Goal: Navigation & Orientation: Understand site structure

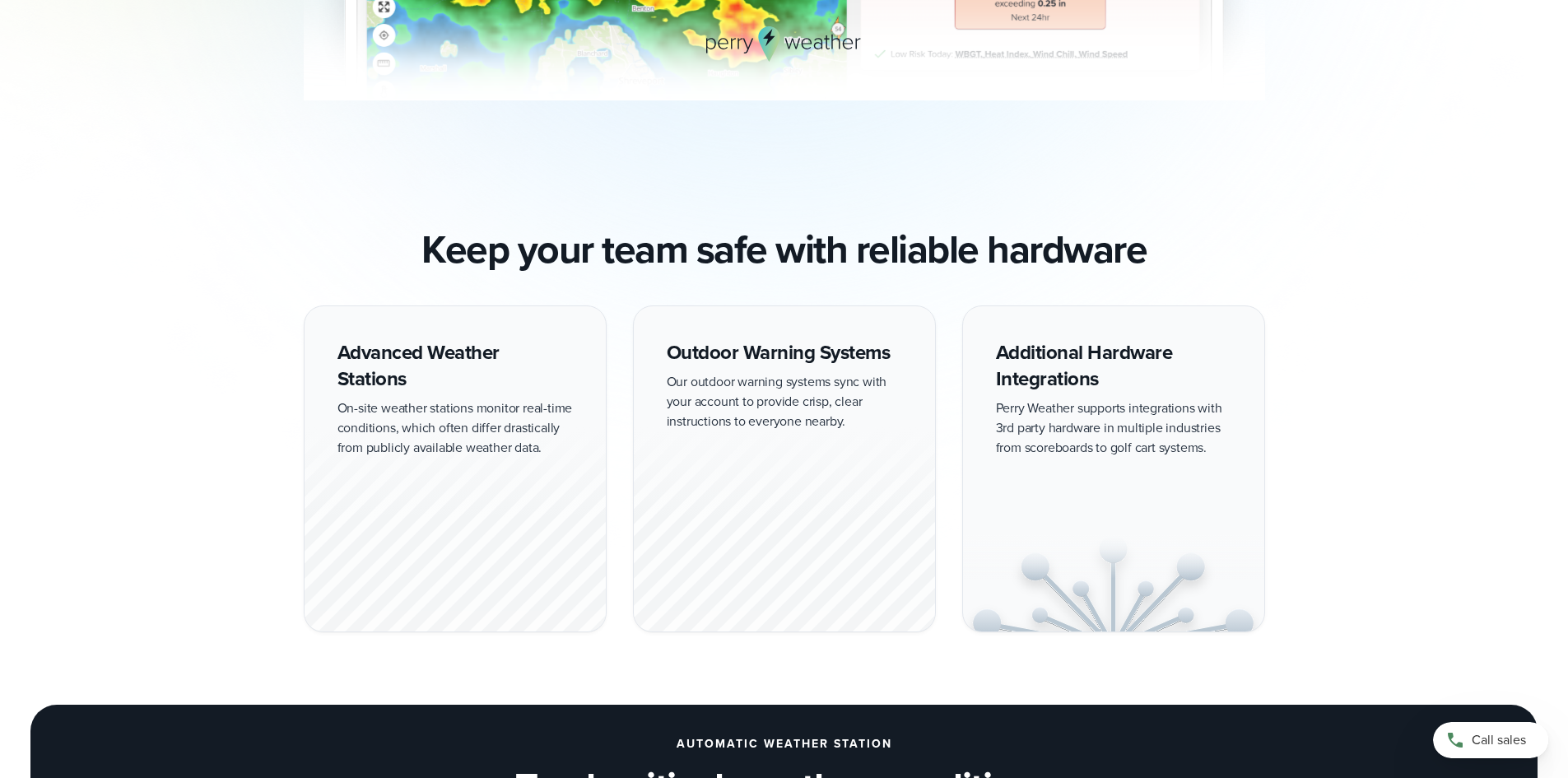
scroll to position [1399, 0]
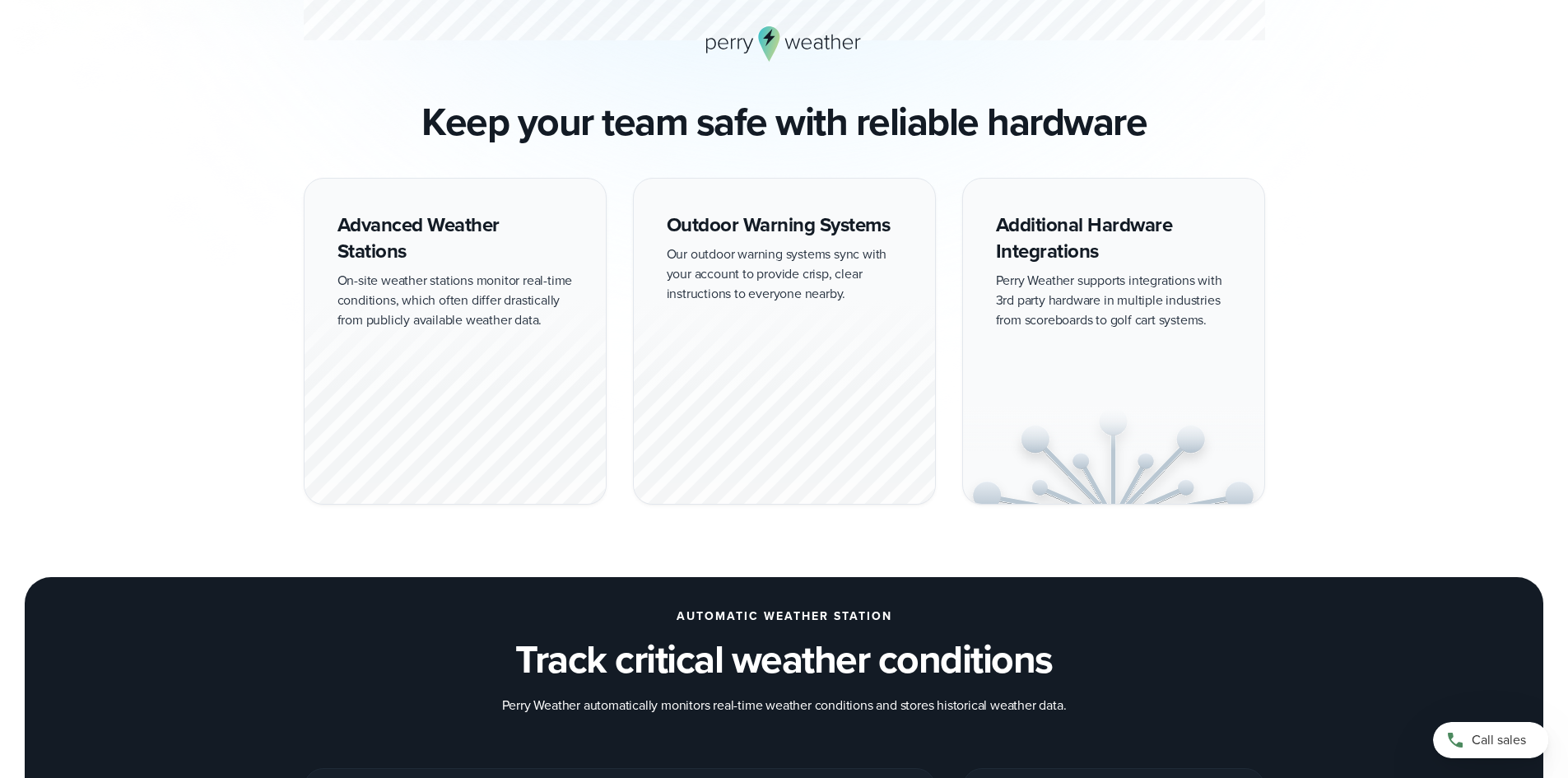
click at [416, 270] on div "Advanced Weather Stations On-site weather stations monitor real-time conditions…" at bounding box center [455, 341] width 303 height 327
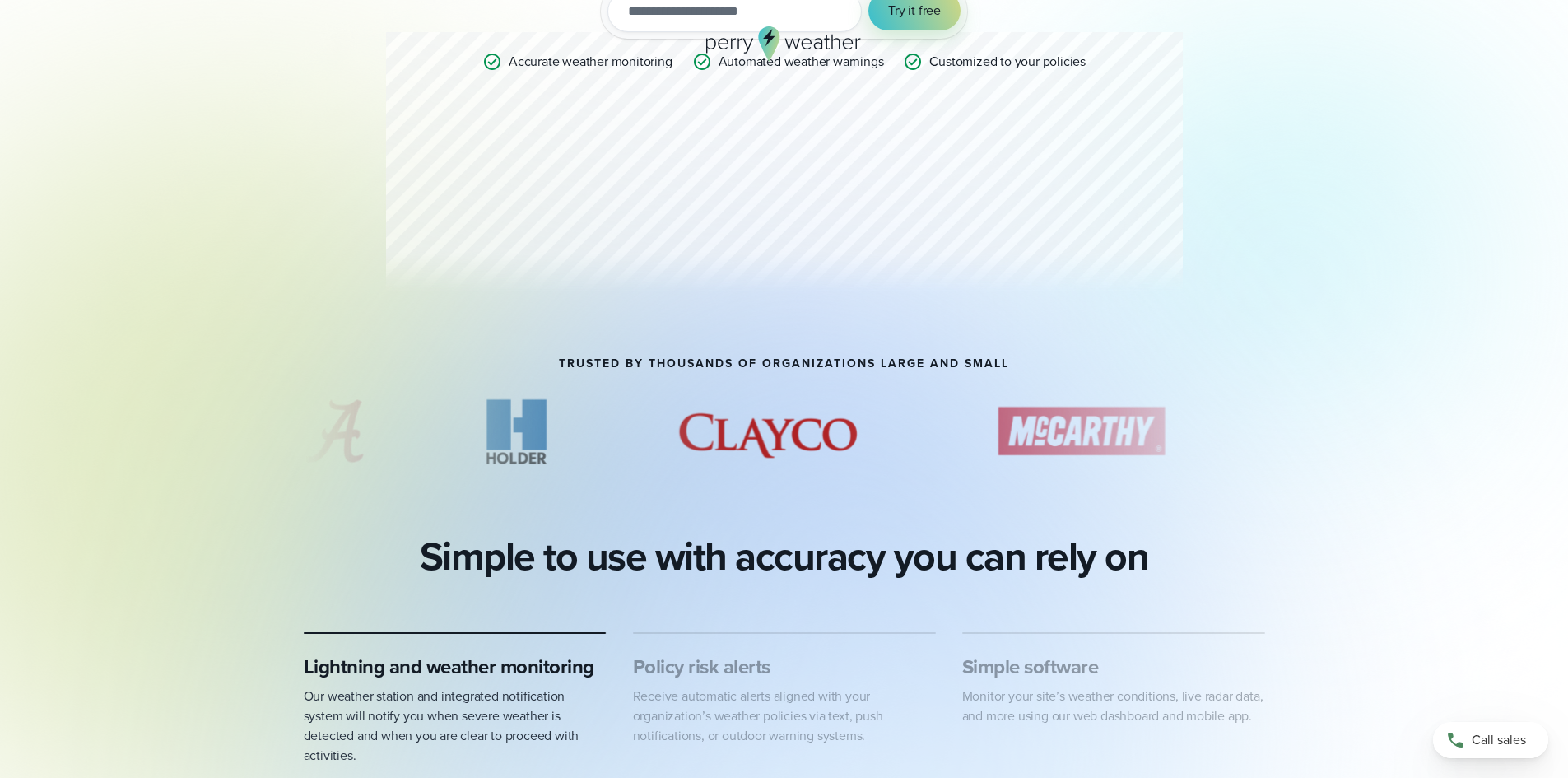
scroll to position [0, 0]
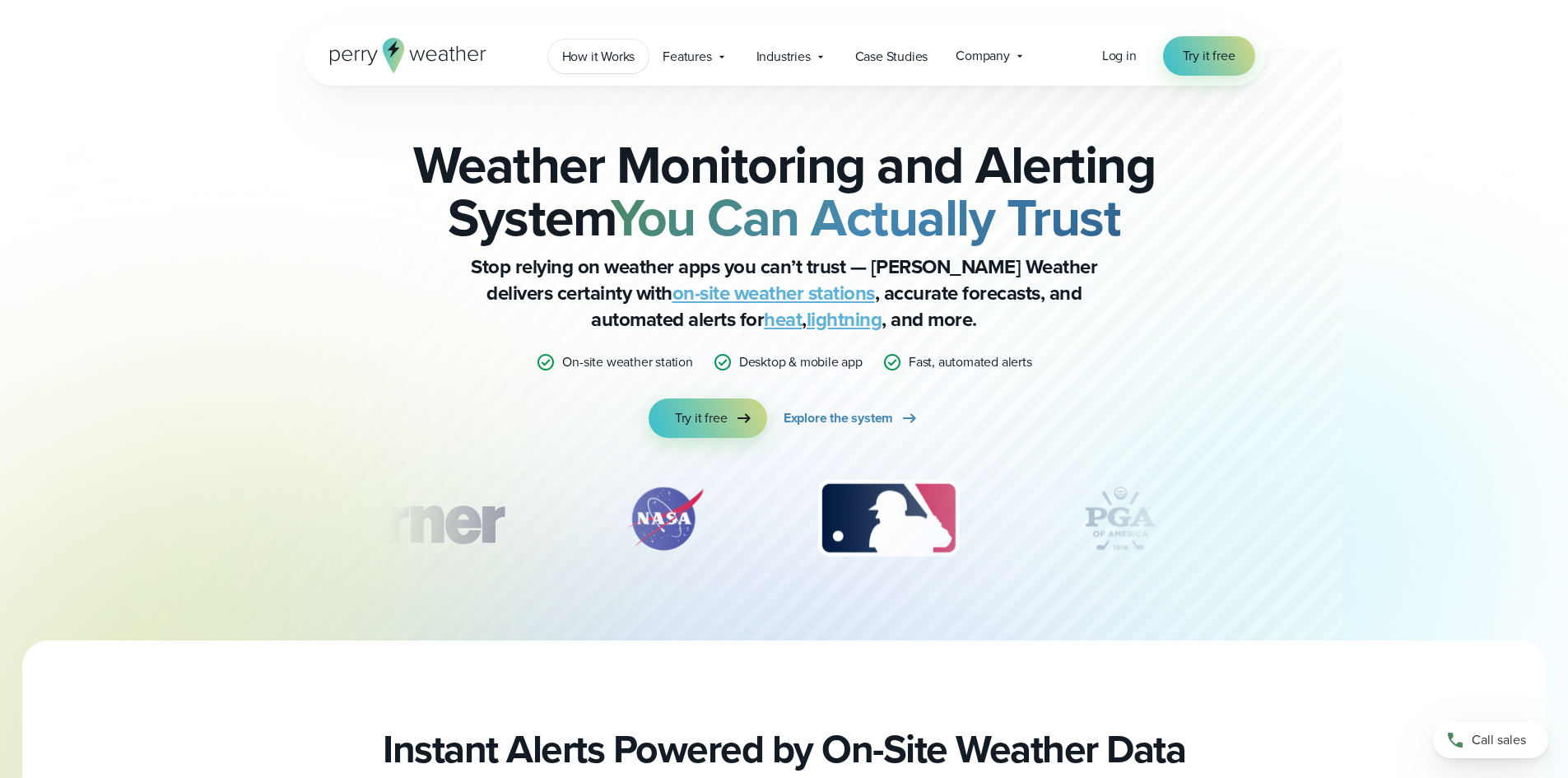
click at [628, 54] on span "How it Works" at bounding box center [598, 57] width 73 height 20
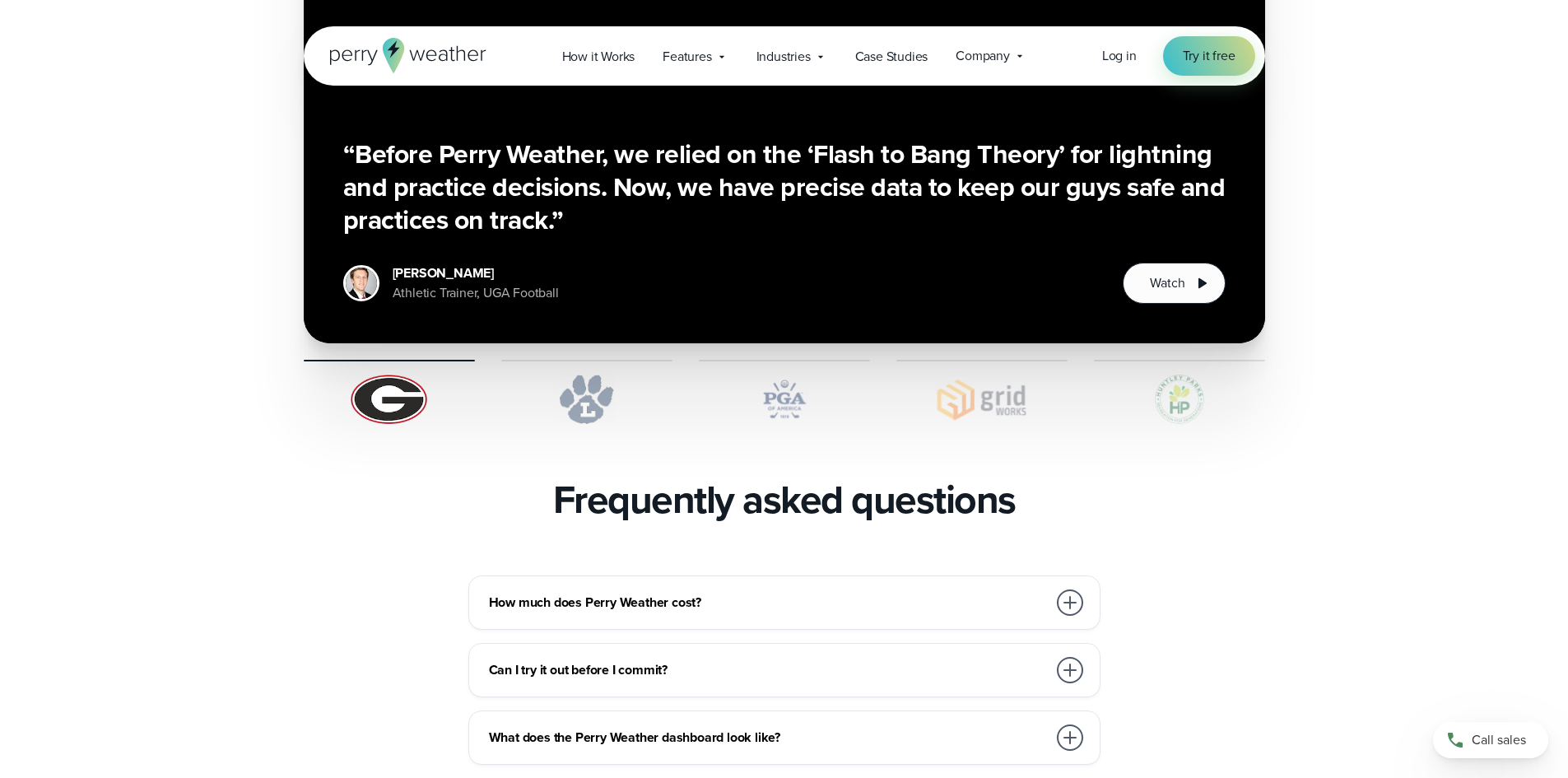
scroll to position [3210, 0]
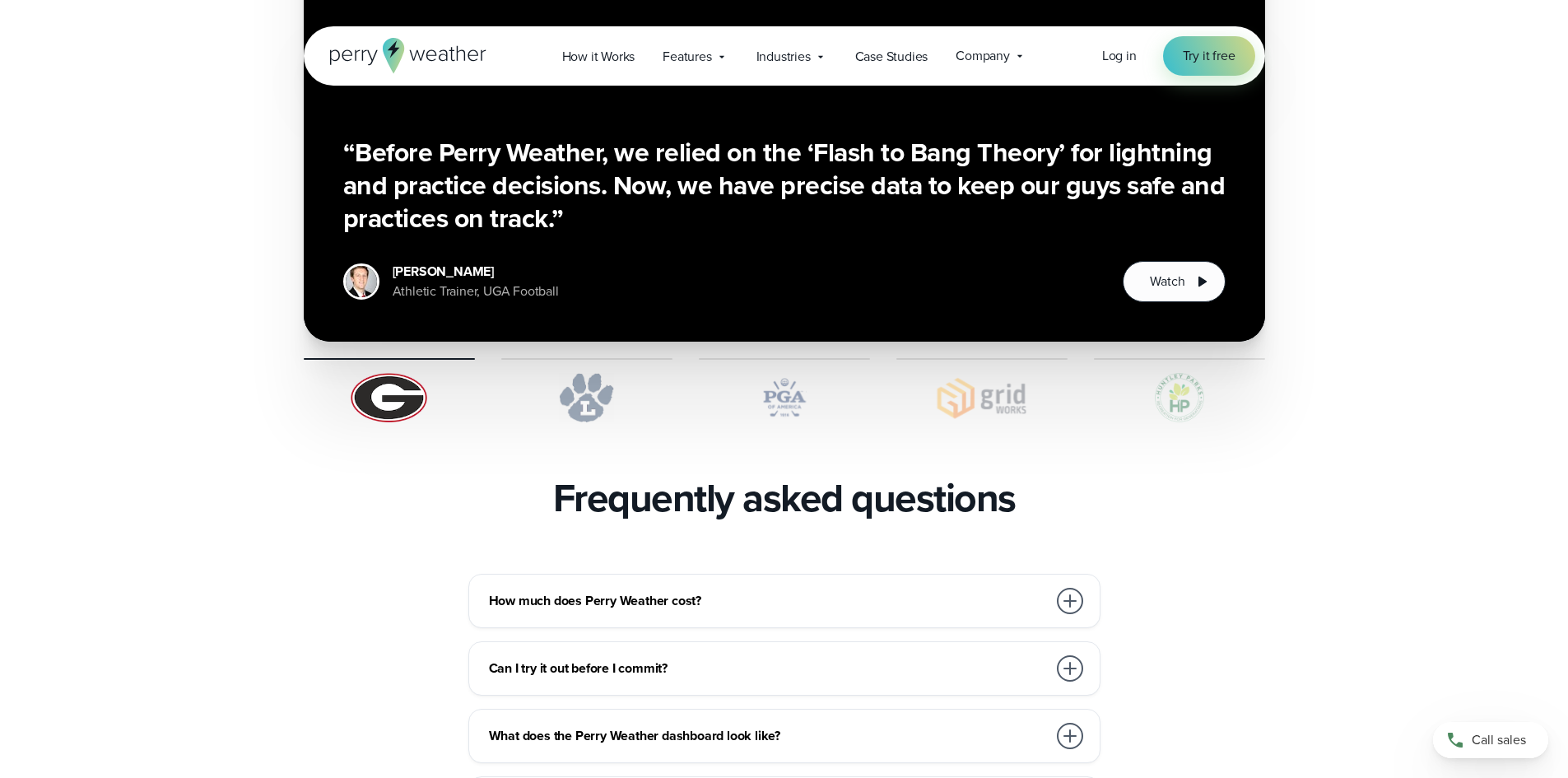
click at [1068, 588] on div at bounding box center [1070, 600] width 27 height 27
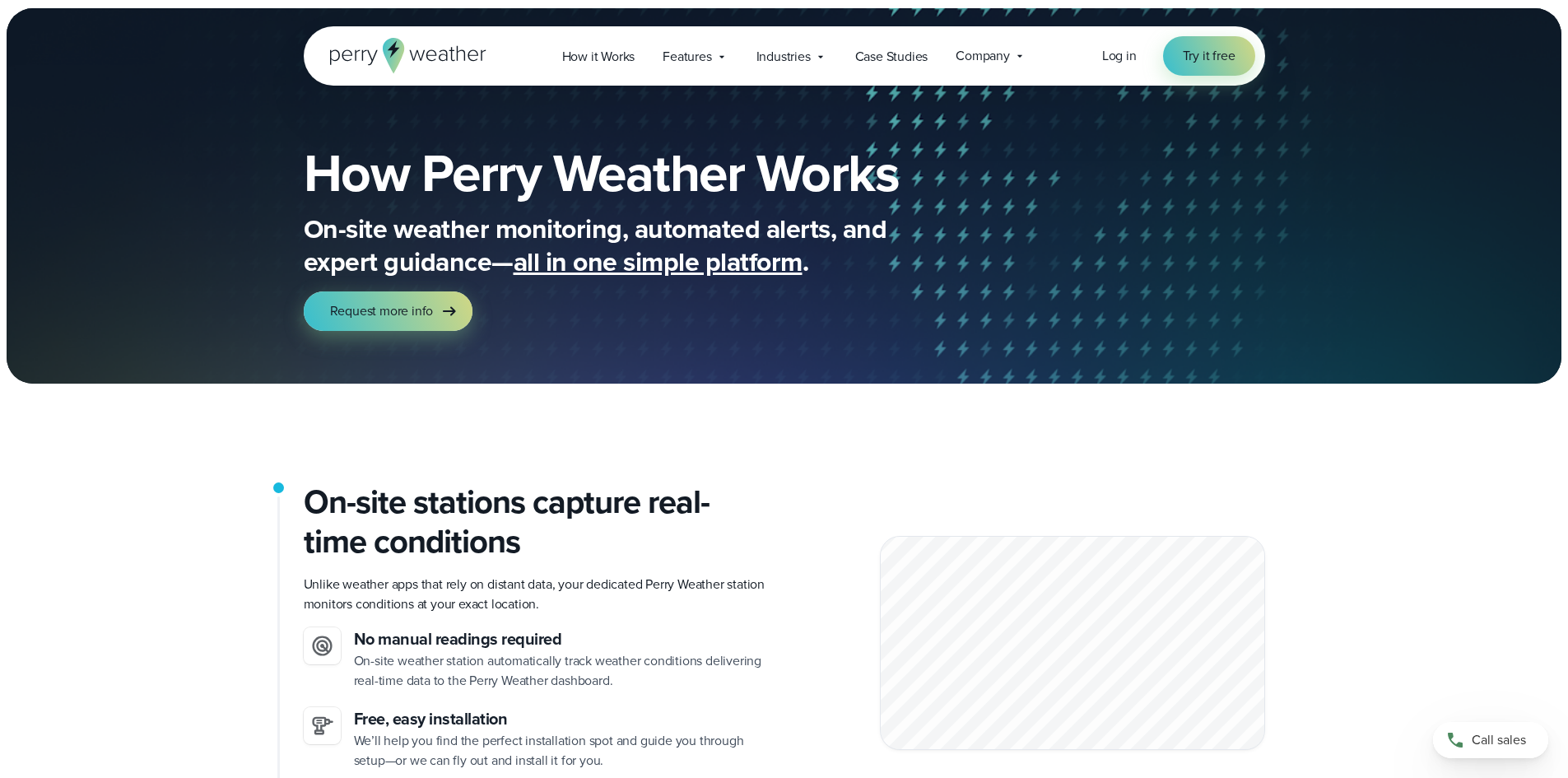
scroll to position [0, 0]
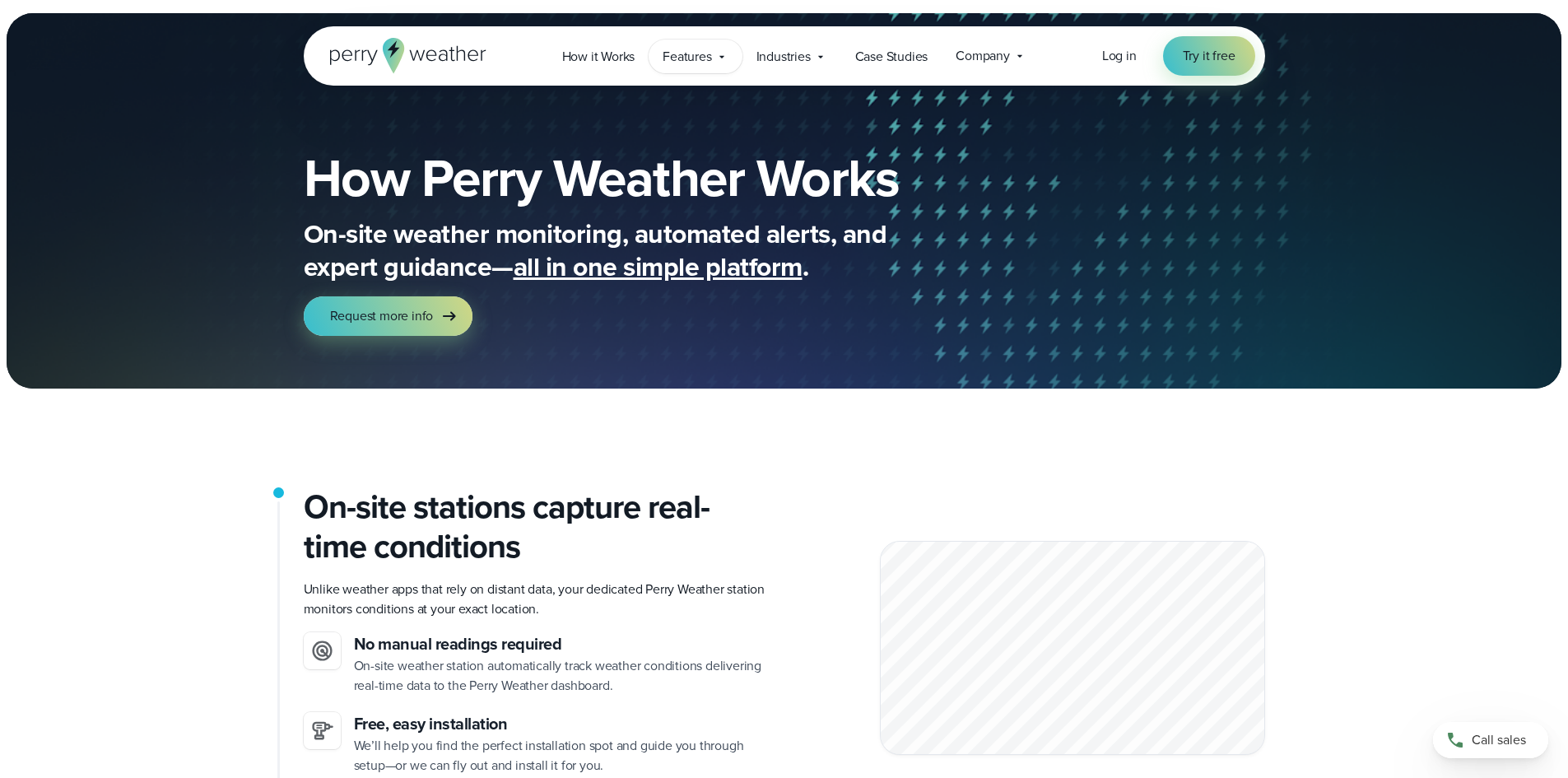
click at [722, 61] on icon at bounding box center [721, 57] width 13 height 13
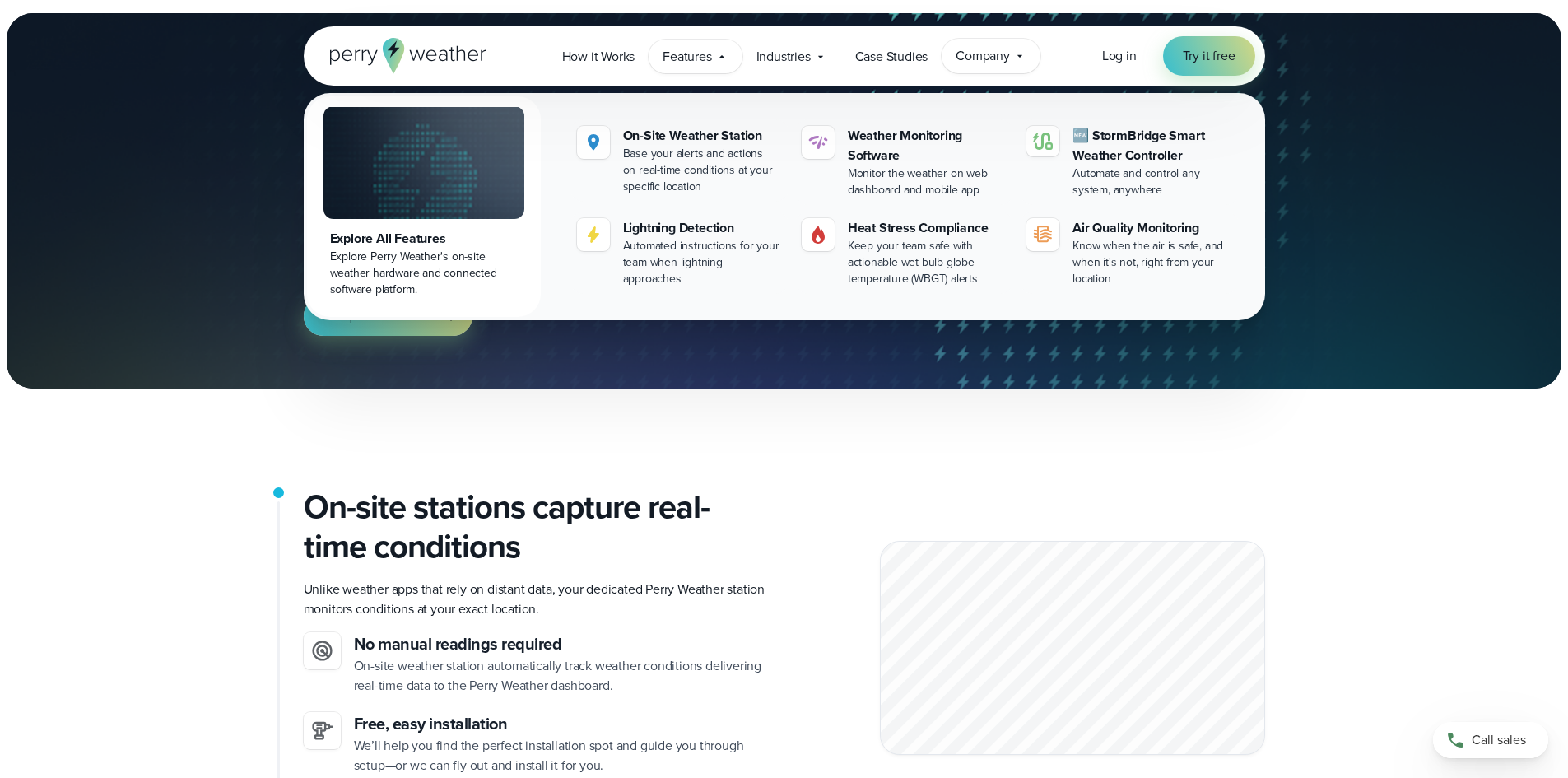
click at [1000, 58] on span "Company" at bounding box center [982, 56] width 54 height 20
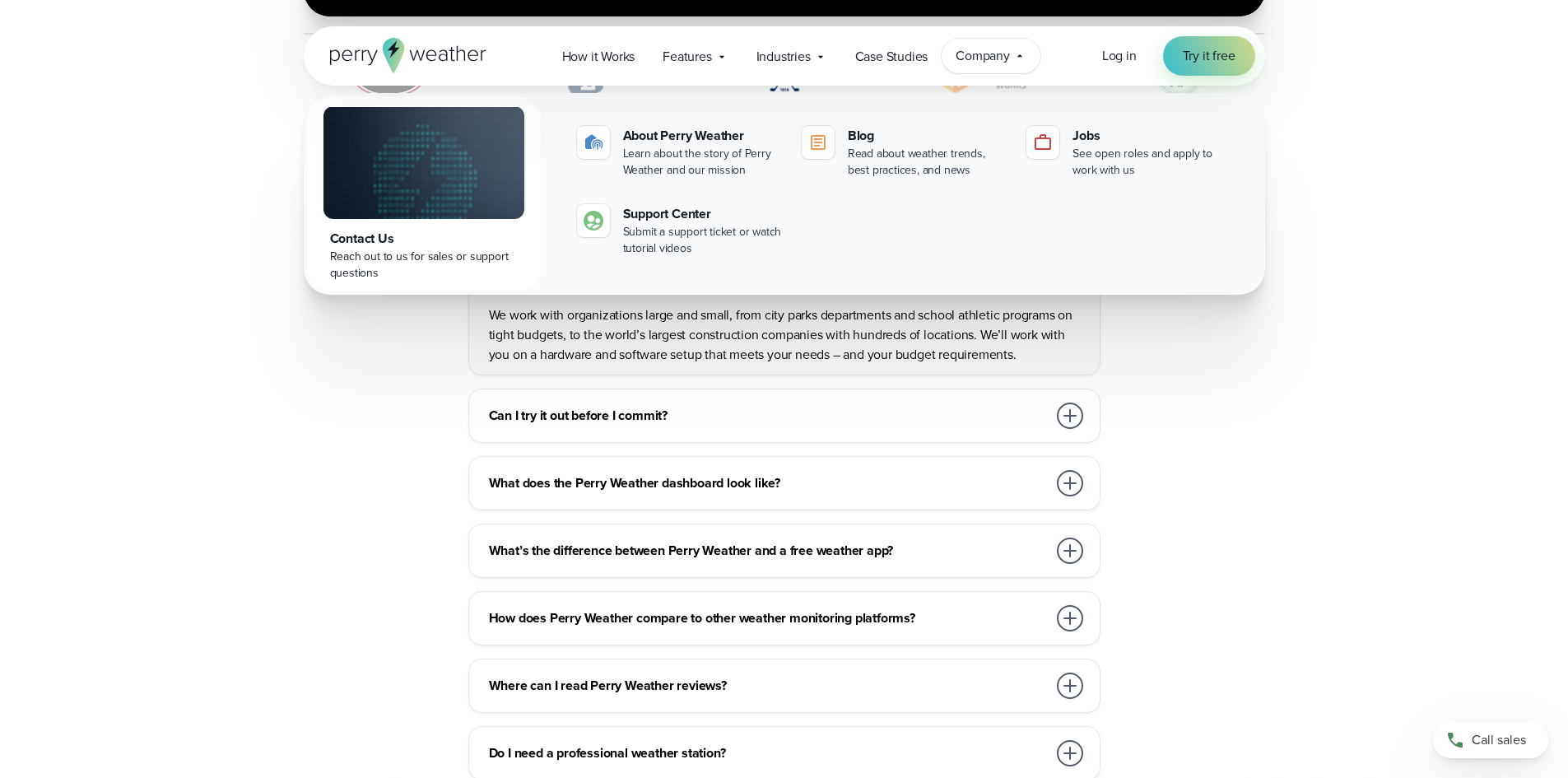
scroll to position [3539, 0]
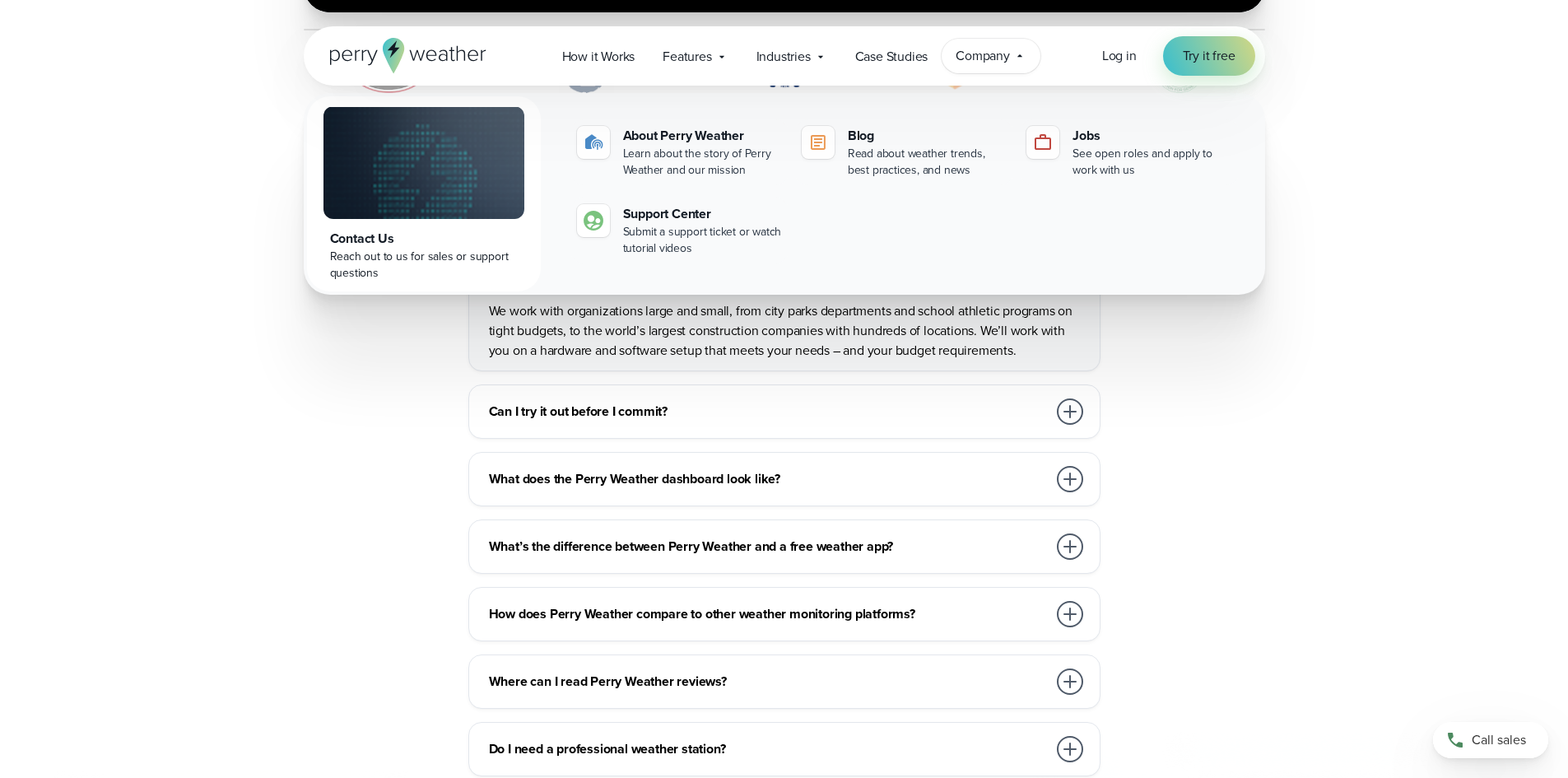
click at [1064, 600] on div at bounding box center [1070, 613] width 27 height 27
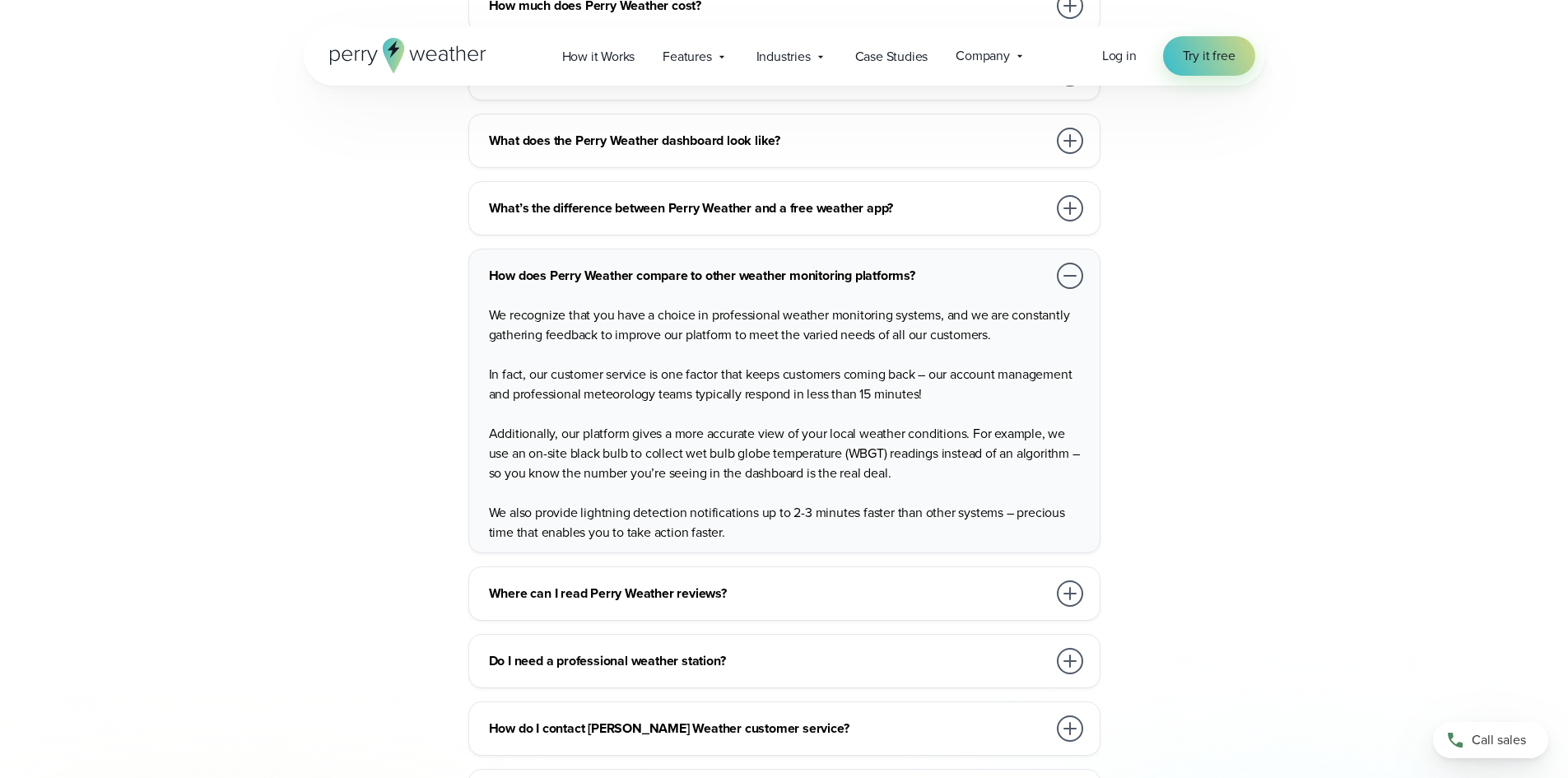
scroll to position [3869, 0]
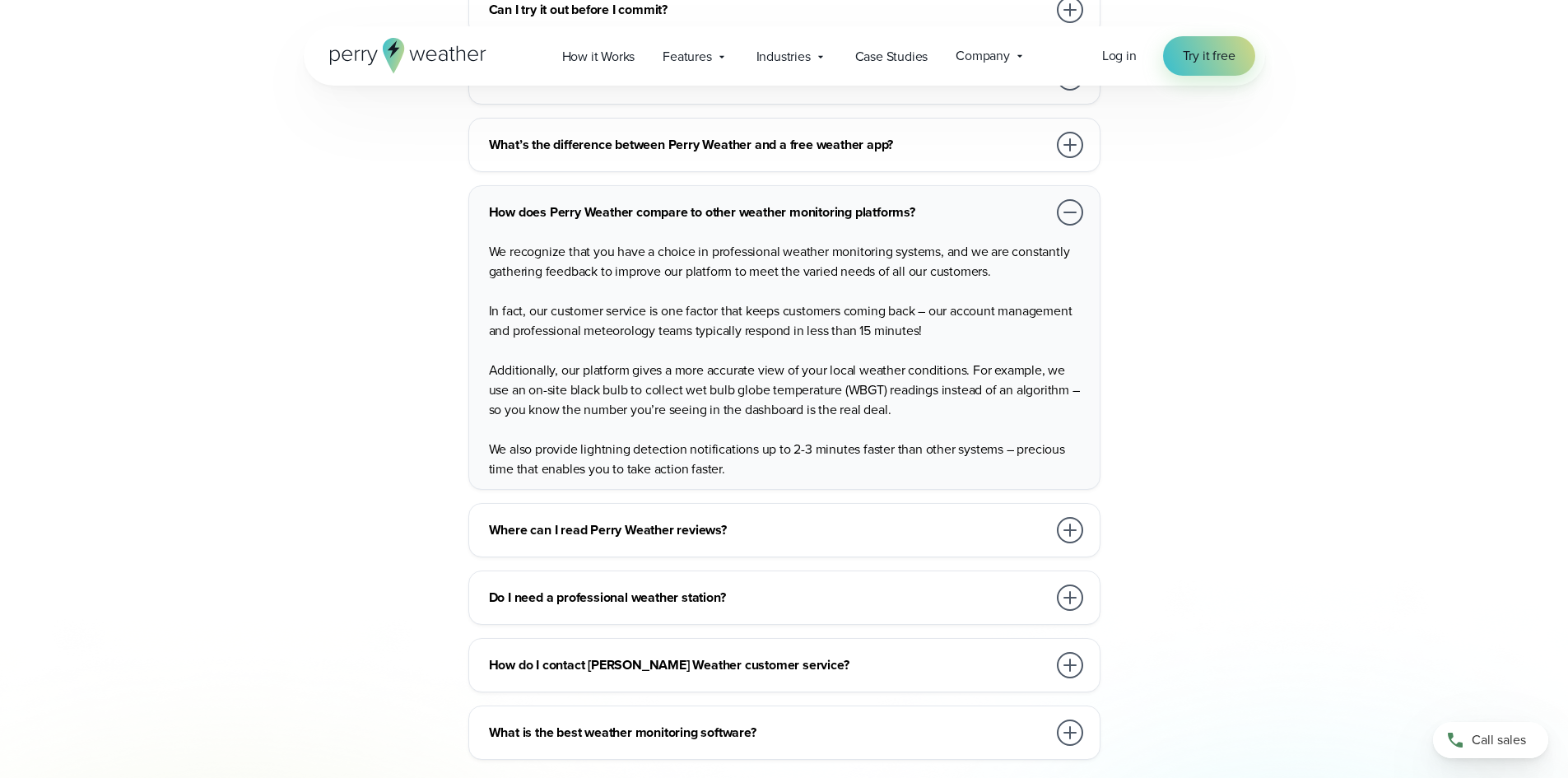
click at [1070, 584] on div at bounding box center [1070, 597] width 27 height 27
